Goal: Task Accomplishment & Management: Manage account settings

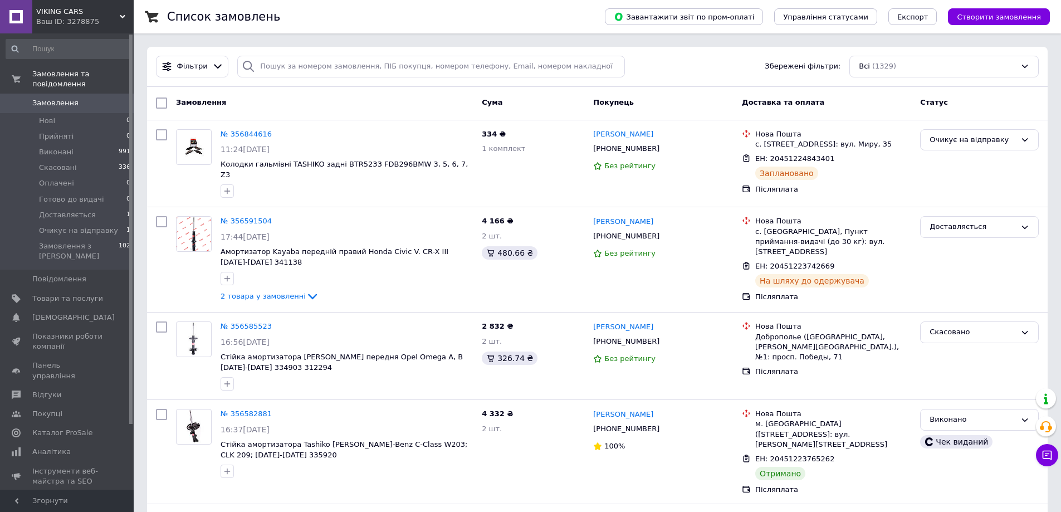
click at [54, 94] on link "Замовлення 0" at bounding box center [68, 103] width 137 height 19
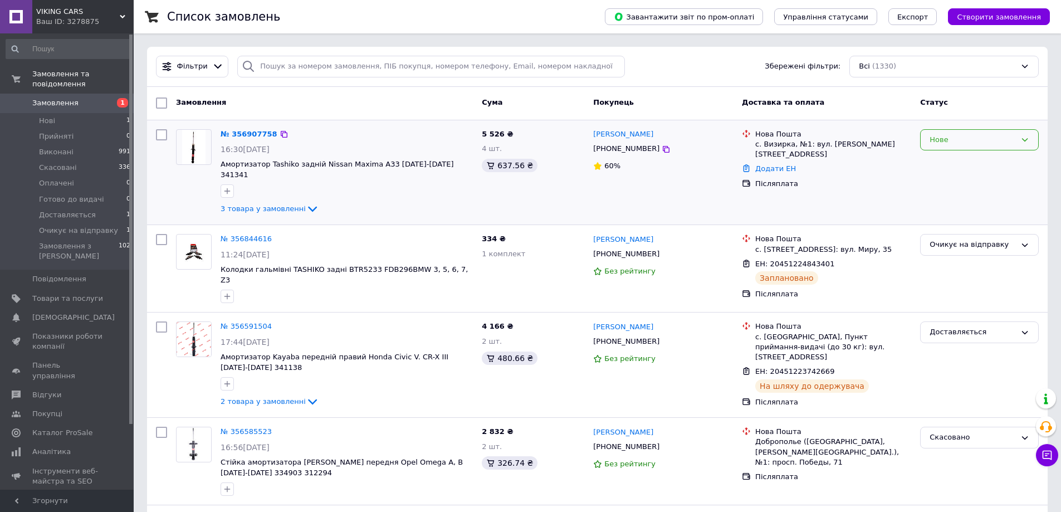
click at [992, 138] on div "Нове" at bounding box center [973, 140] width 86 height 12
click at [984, 164] on li "Прийнято" at bounding box center [980, 163] width 118 height 21
click at [185, 152] on img at bounding box center [193, 147] width 23 height 35
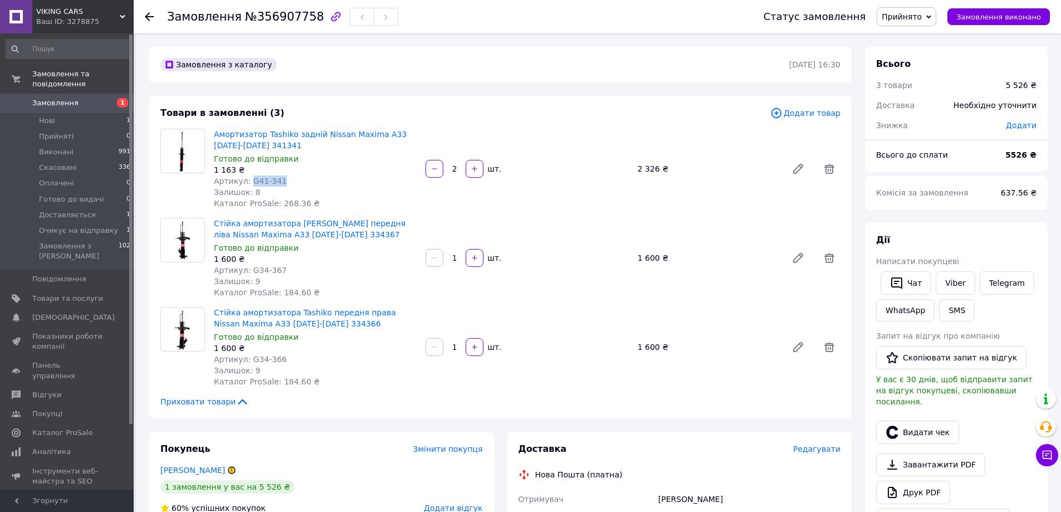
drag, startPoint x: 266, startPoint y: 182, endPoint x: 249, endPoint y: 180, distance: 17.3
click at [249, 180] on div "Артикул: G41-341" at bounding box center [315, 180] width 203 height 11
copy span "G41-341"
drag, startPoint x: 284, startPoint y: 270, endPoint x: 248, endPoint y: 270, distance: 35.7
click at [248, 270] on div "Артикул: G34-367" at bounding box center [315, 270] width 203 height 11
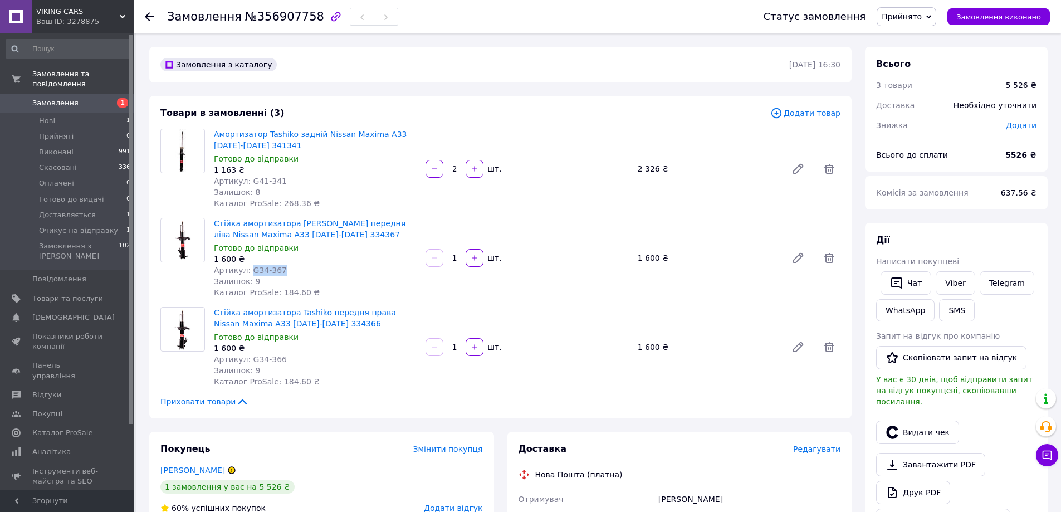
copy span "G34-367"
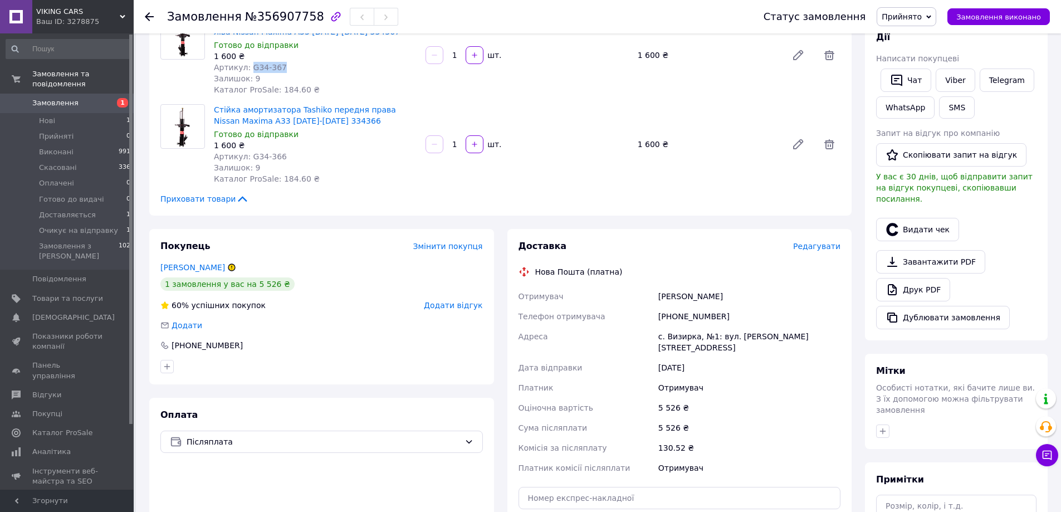
scroll to position [223, 0]
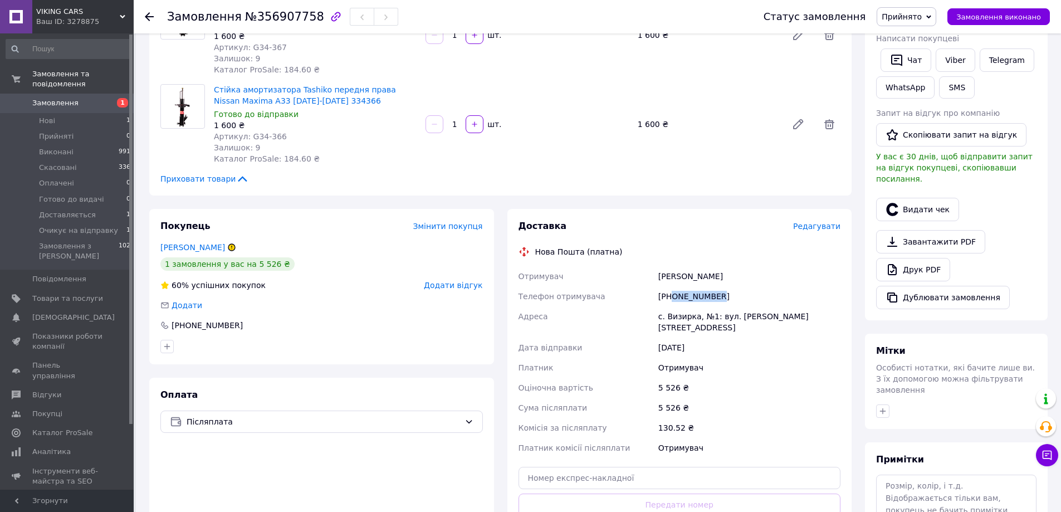
drag, startPoint x: 726, startPoint y: 296, endPoint x: 673, endPoint y: 297, distance: 53.5
click at [673, 297] on div "[PHONE_NUMBER]" at bounding box center [749, 296] width 187 height 20
copy div "0953761836"
click at [741, 12] on div "Замовлення №356907758" at bounding box center [454, 16] width 574 height 33
click at [329, 18] on icon "button" at bounding box center [335, 16] width 13 height 13
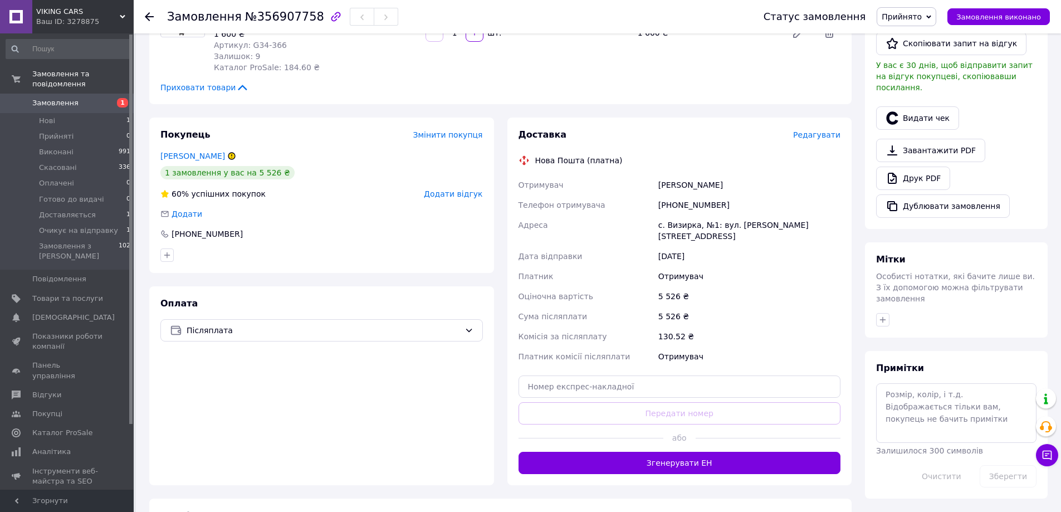
scroll to position [334, 0]
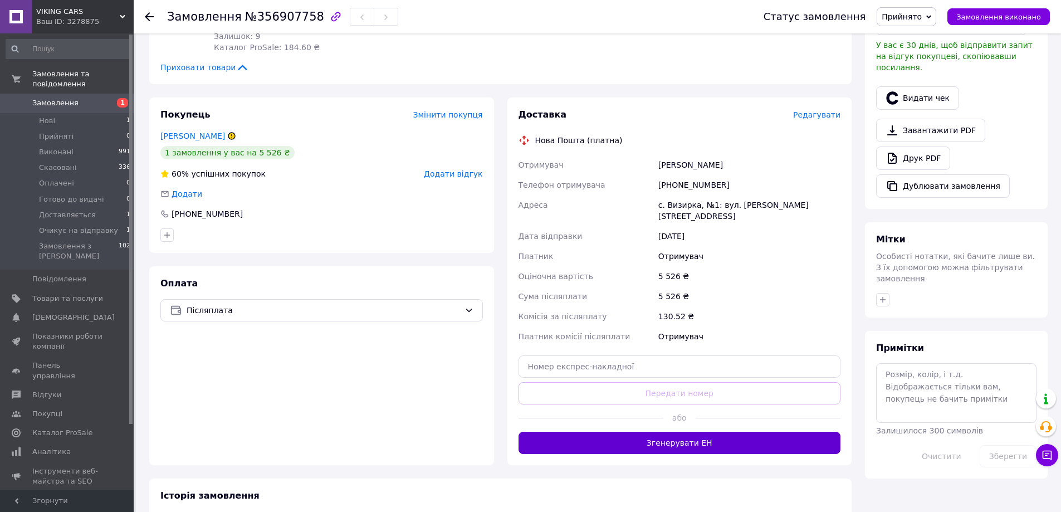
click at [676, 432] on button "Згенерувати ЕН" at bounding box center [680, 443] width 323 height 22
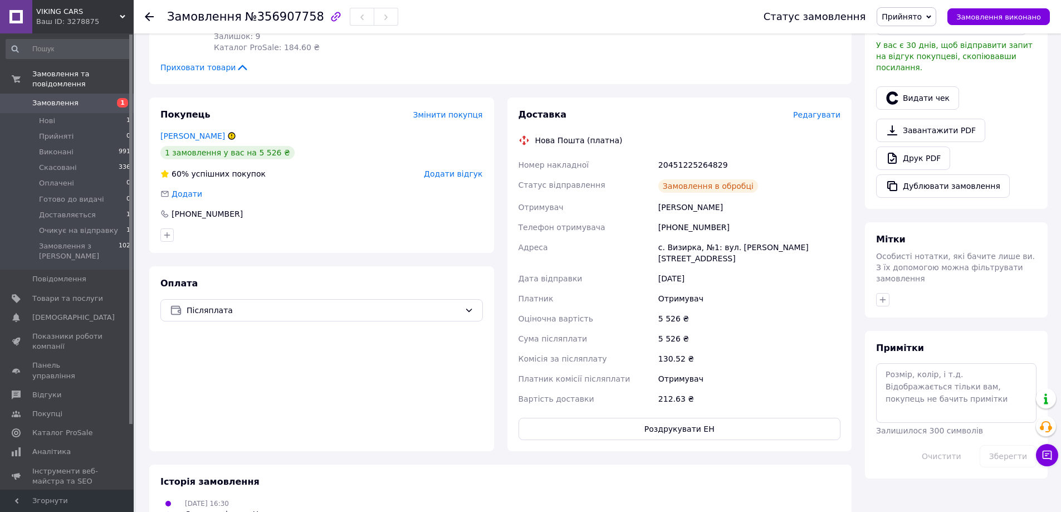
click at [691, 168] on div "20451225264829" at bounding box center [749, 165] width 187 height 20
click at [686, 165] on div "20451225264829" at bounding box center [749, 165] width 187 height 20
copy div "20451225264829"
click at [695, 164] on div "20451225264829" at bounding box center [749, 165] width 187 height 20
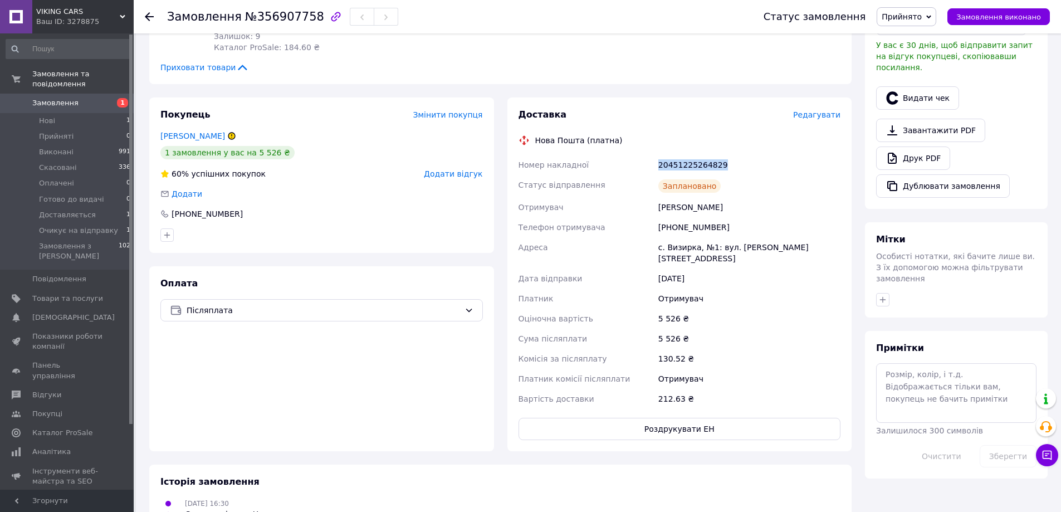
click at [695, 164] on div "20451225264829" at bounding box center [749, 165] width 187 height 20
click at [695, 227] on div "[PHONE_NUMBER]" at bounding box center [749, 227] width 187 height 20
copy div "380953761836"
drag, startPoint x: 696, startPoint y: 225, endPoint x: 682, endPoint y: 230, distance: 15.5
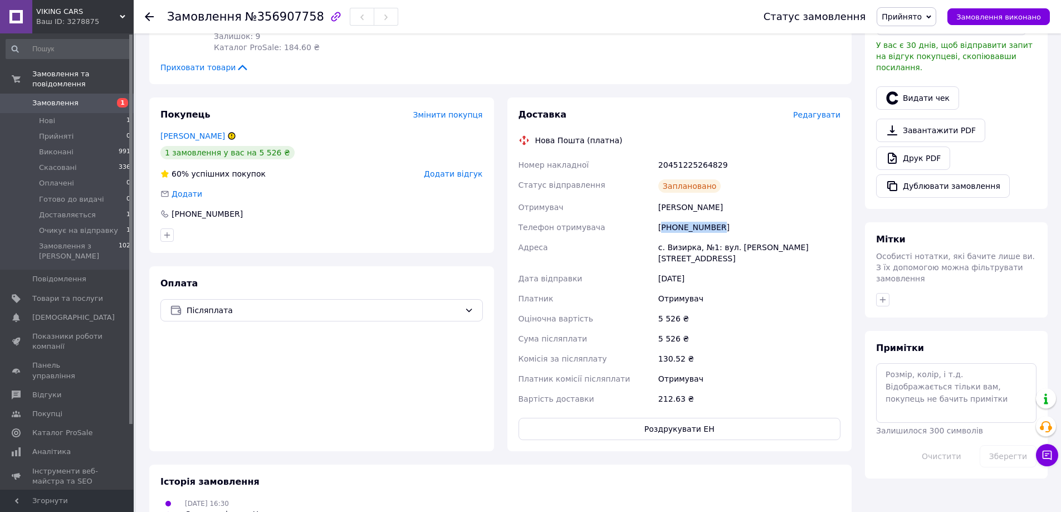
click at [696, 225] on div "[PHONE_NUMBER]" at bounding box center [749, 227] width 187 height 20
click at [676, 230] on div "[PHONE_NUMBER]" at bounding box center [749, 227] width 187 height 20
drag, startPoint x: 671, startPoint y: 228, endPoint x: 745, endPoint y: 228, distance: 73.5
click at [745, 228] on div "[PHONE_NUMBER]" at bounding box center [749, 227] width 187 height 20
copy div "0953761836"
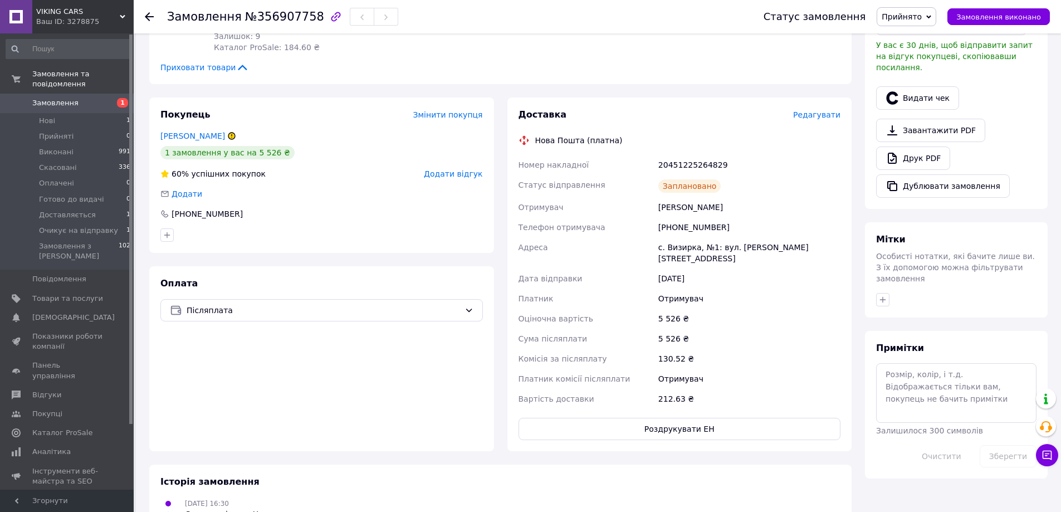
click at [269, 18] on span "№356907758" at bounding box center [284, 16] width 79 height 13
copy span "356907758"
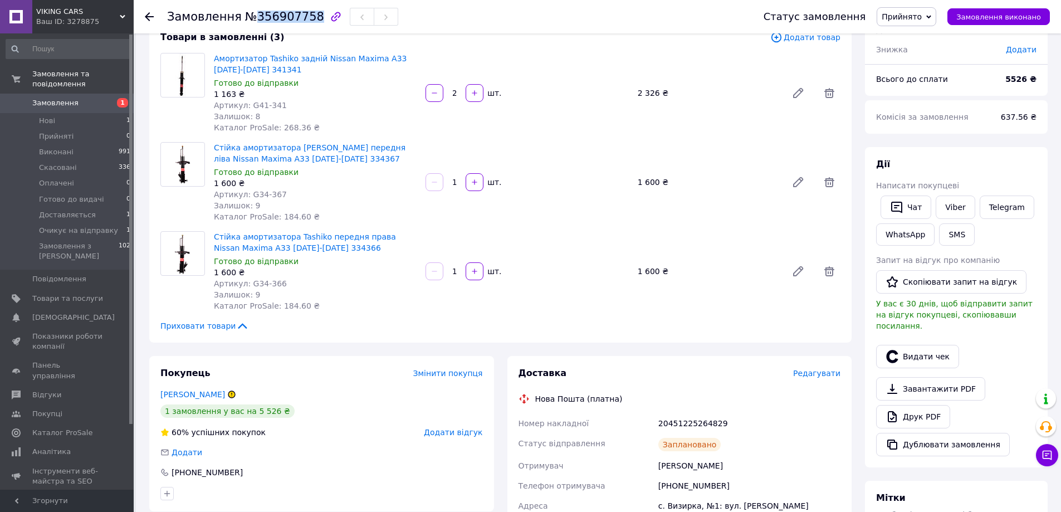
scroll to position [56, 0]
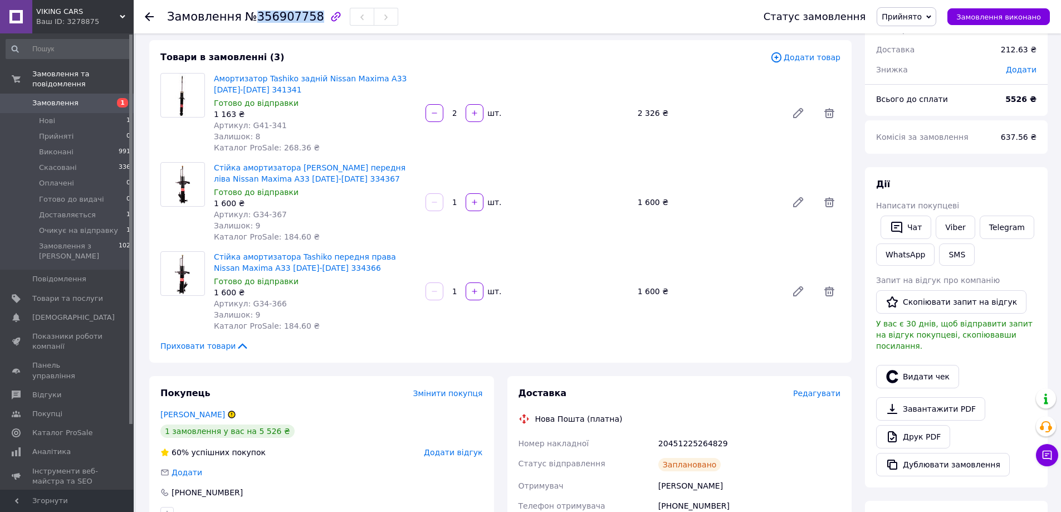
click at [922, 19] on span "Прийнято" at bounding box center [902, 16] width 40 height 9
click at [926, 119] on li "Очикує на відправку" at bounding box center [922, 122] width 90 height 17
click at [57, 98] on span "Замовлення" at bounding box center [55, 103] width 46 height 10
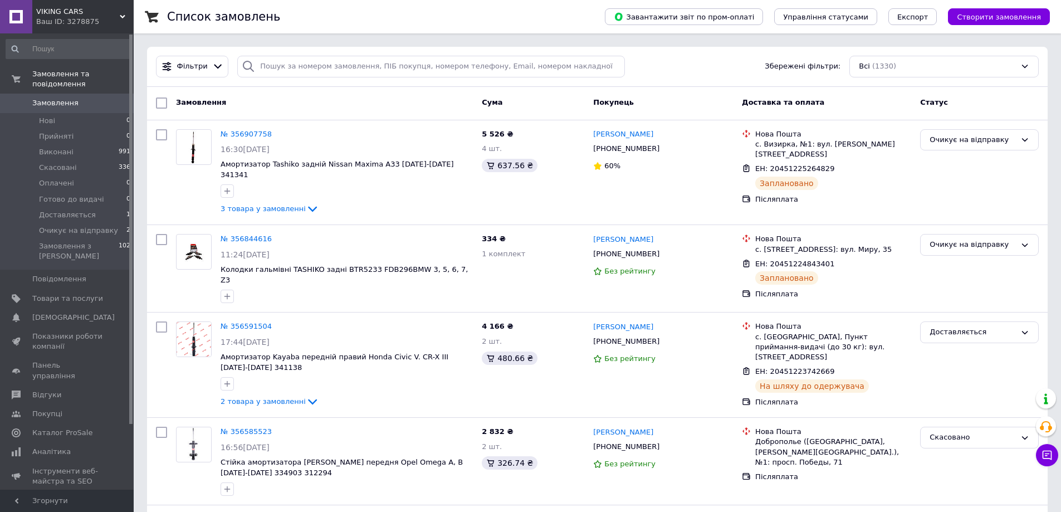
click at [43, 98] on span "Замовлення" at bounding box center [55, 103] width 46 height 10
